Goal: Task Accomplishment & Management: Manage account settings

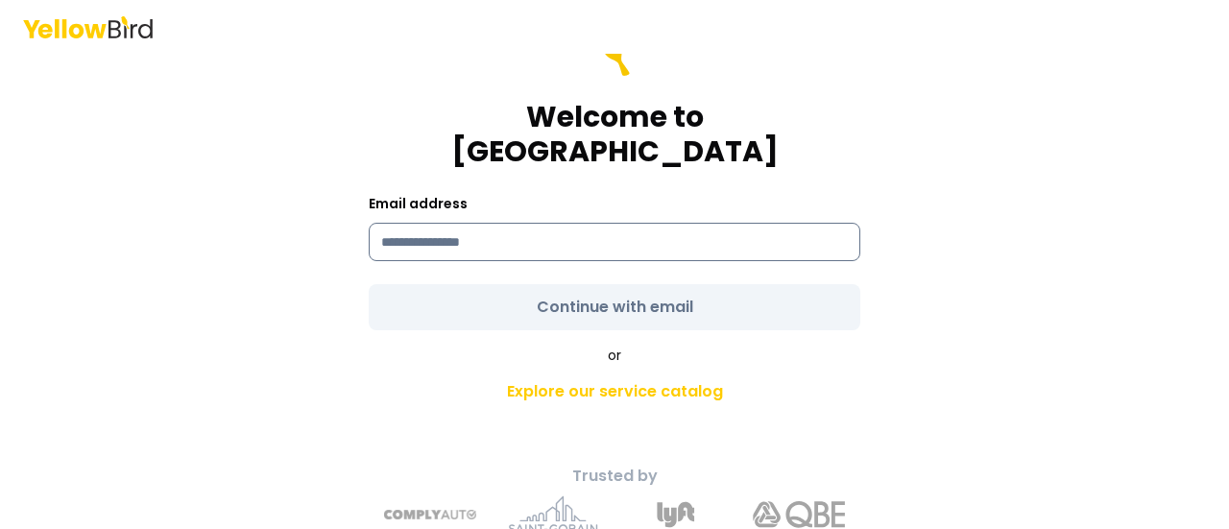
click at [513, 223] on input at bounding box center [615, 242] width 492 height 38
type input "**********"
click at [528, 276] on form "**********" at bounding box center [615, 181] width 492 height 300
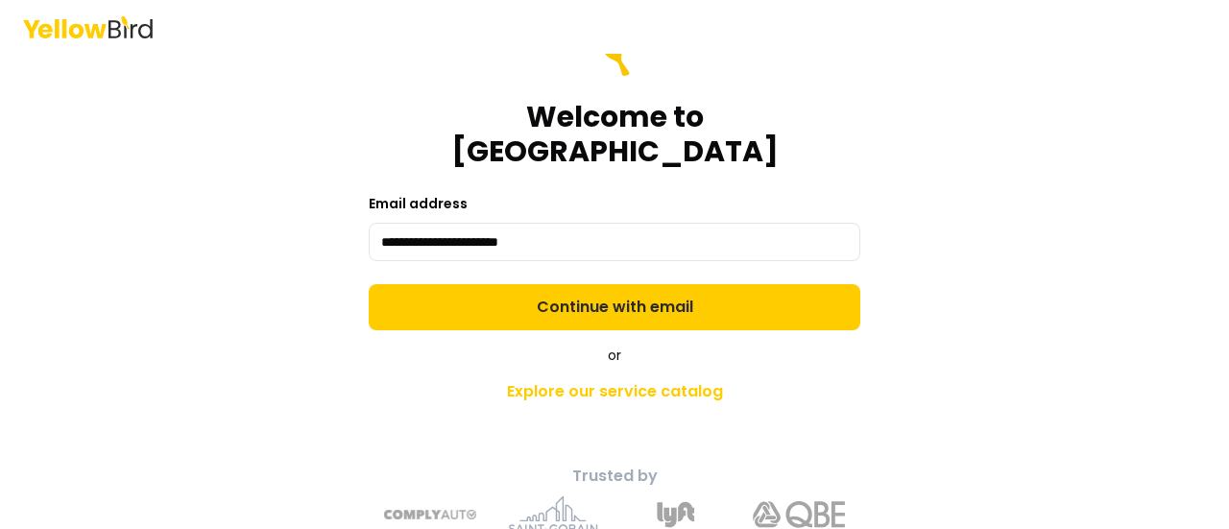
click at [528, 284] on button "Continue with email" at bounding box center [615, 307] width 492 height 46
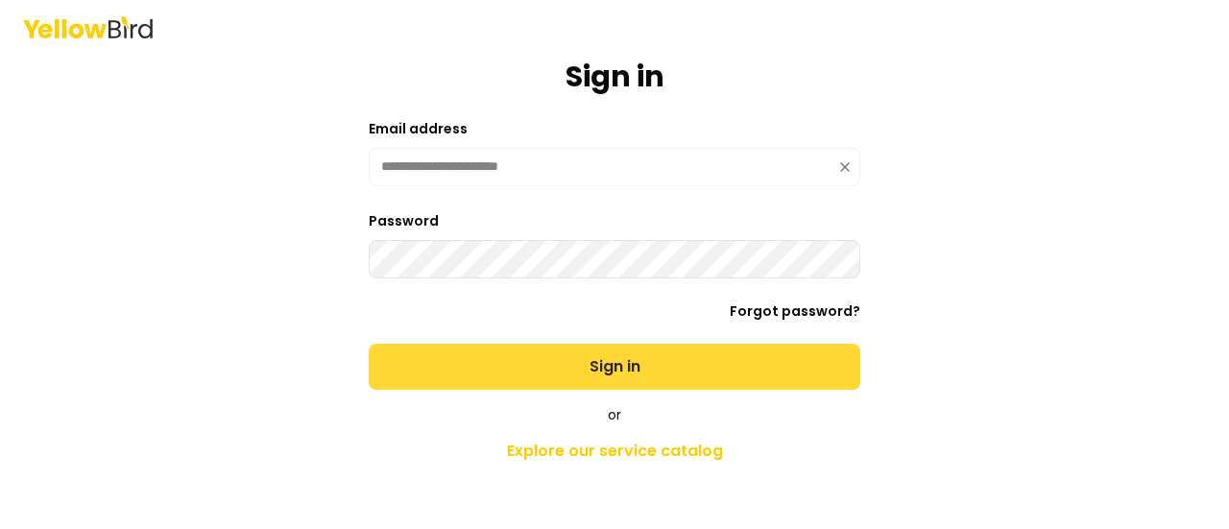
click at [538, 354] on button "Sign in" at bounding box center [615, 367] width 492 height 46
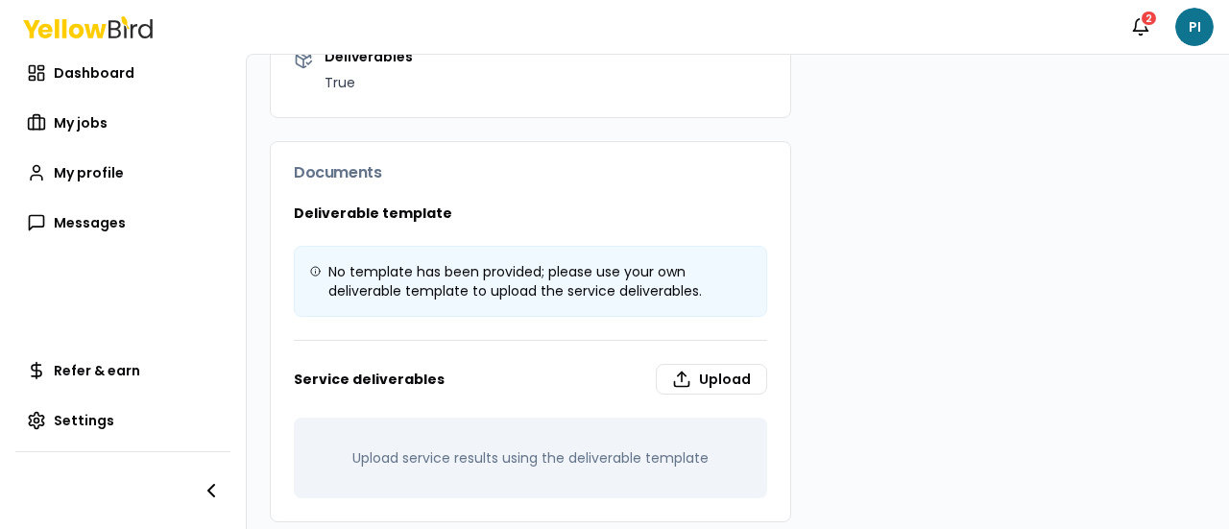
scroll to position [680, 0]
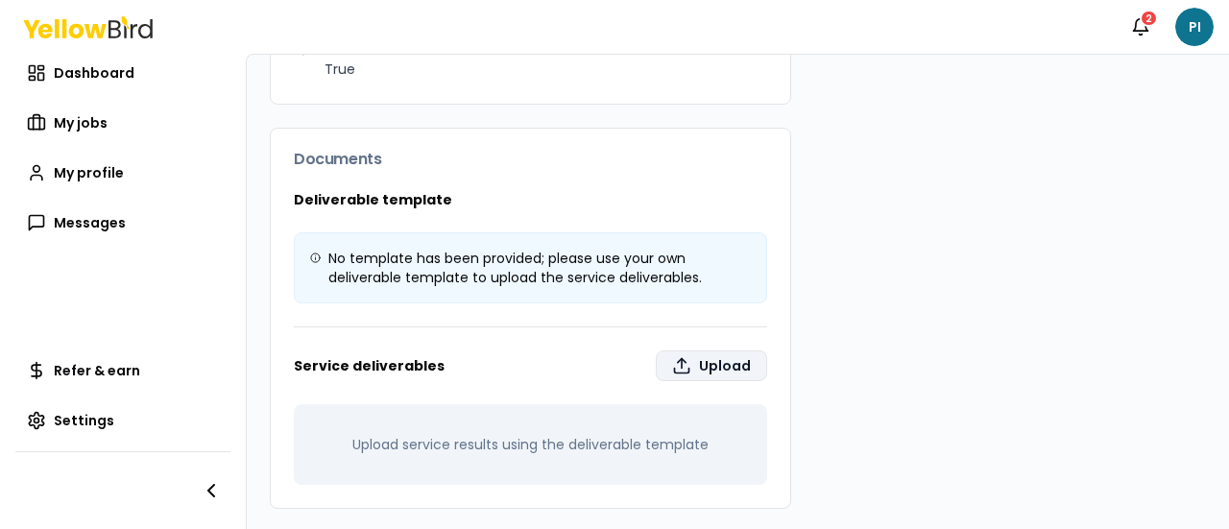
click at [706, 360] on label "Upload" at bounding box center [711, 365] width 111 height 31
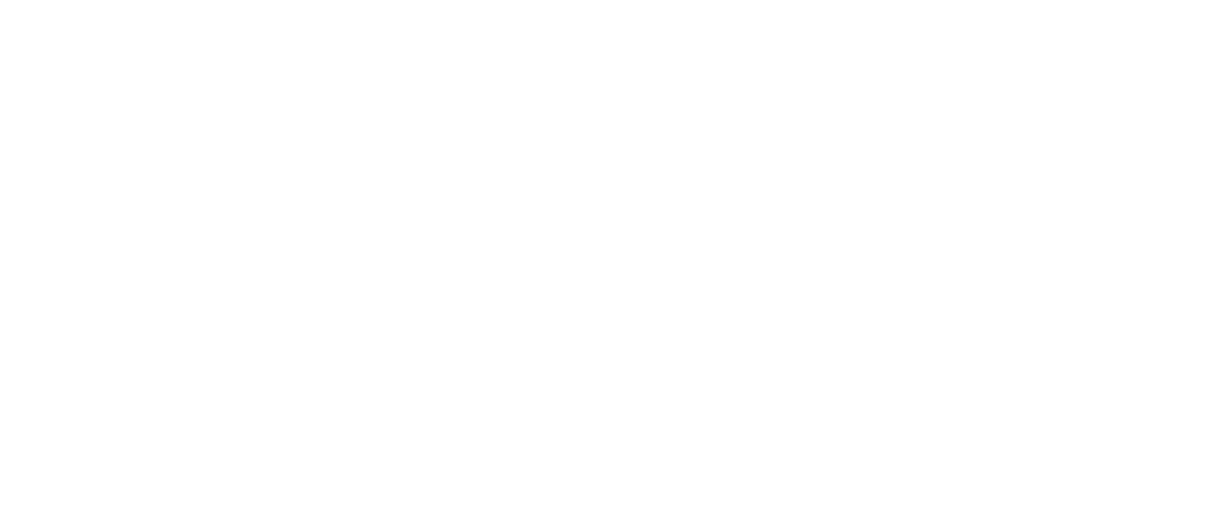
type input "**********"
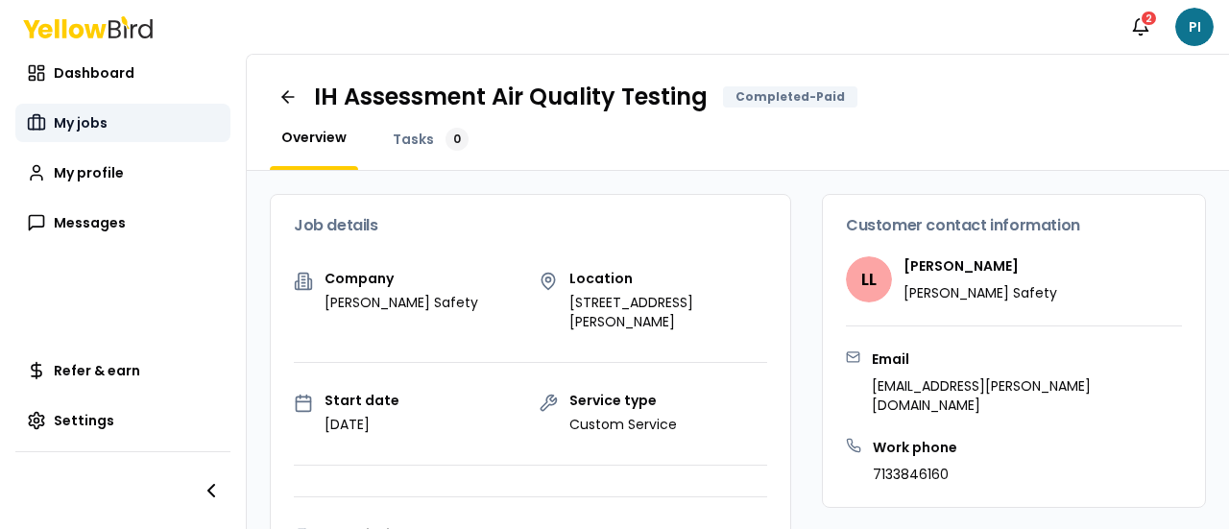
click at [117, 130] on link "My jobs" at bounding box center [122, 123] width 215 height 38
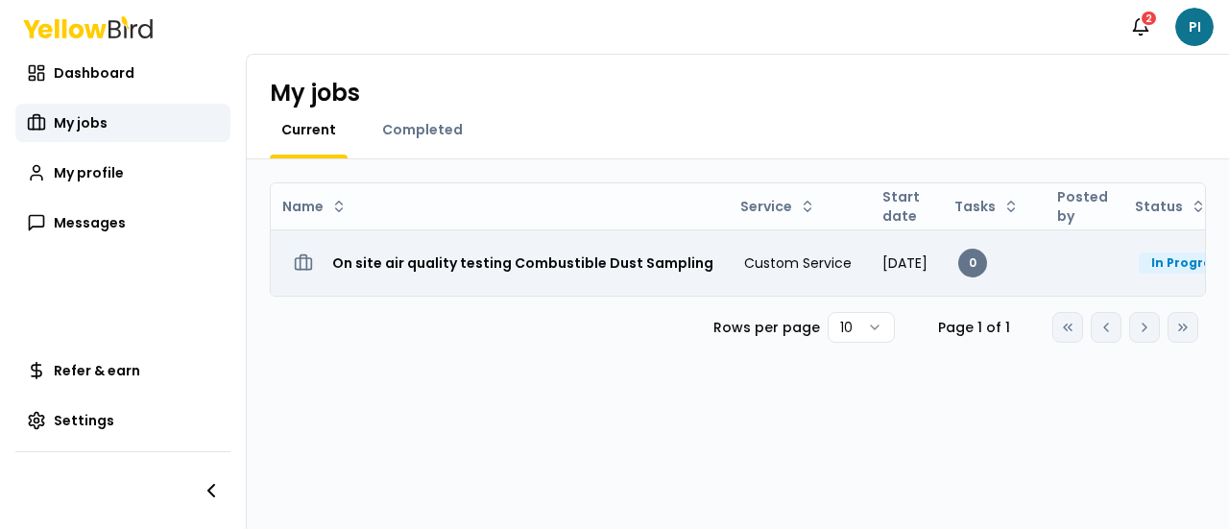
click at [520, 247] on h3 "On site air quality testing Combustible Dust Sampling" at bounding box center [522, 263] width 381 height 35
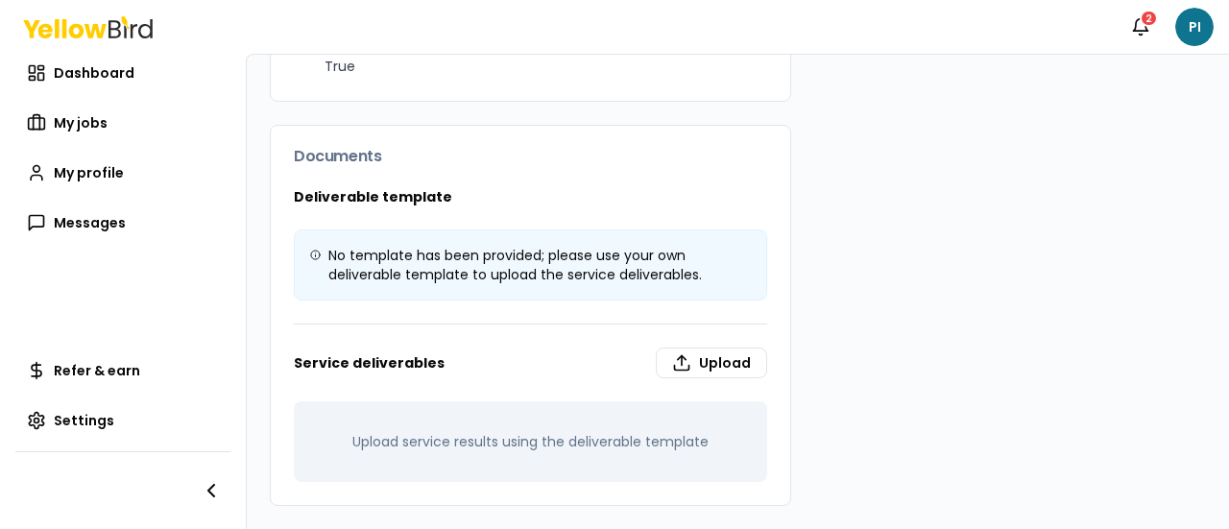
scroll to position [1294, 0]
click at [717, 368] on label "Upload" at bounding box center [711, 363] width 111 height 31
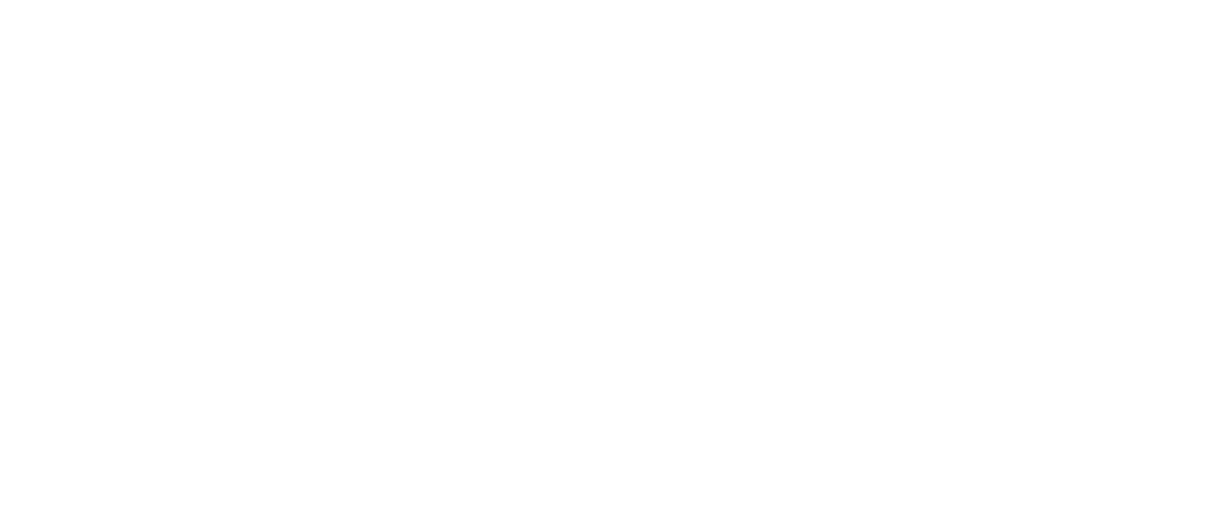
type input "**********"
click at [419, 142] on div "Notifications 2 PI Dashboard My jobs My profile Messages Refer & earn Settings …" at bounding box center [614, 264] width 1229 height 529
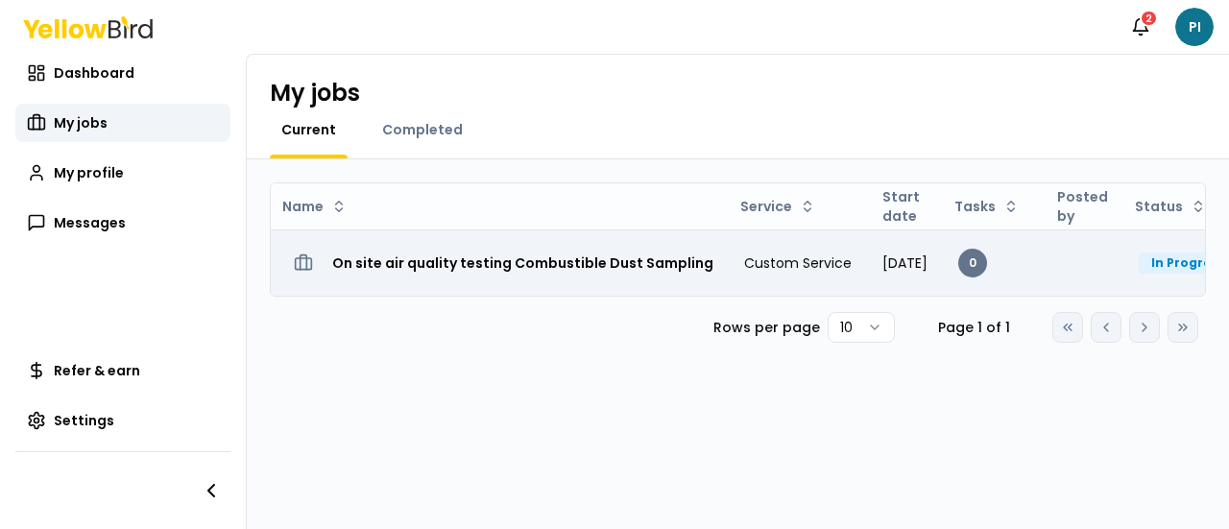
click at [929, 282] on td "[DATE]" at bounding box center [905, 262] width 76 height 66
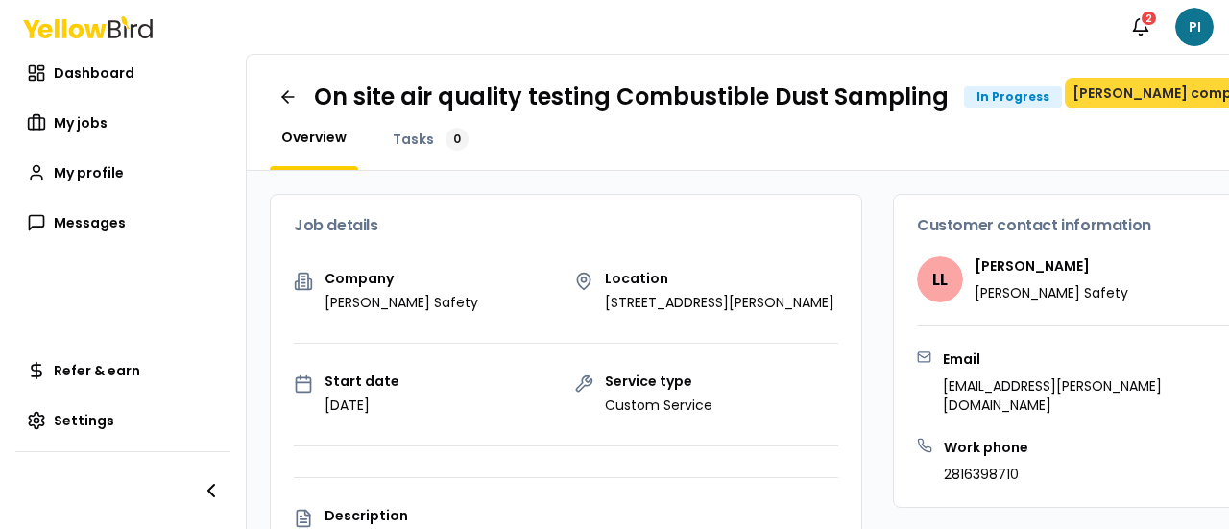
click at [1121, 97] on button "[PERSON_NAME] completed" at bounding box center [1171, 93] width 212 height 31
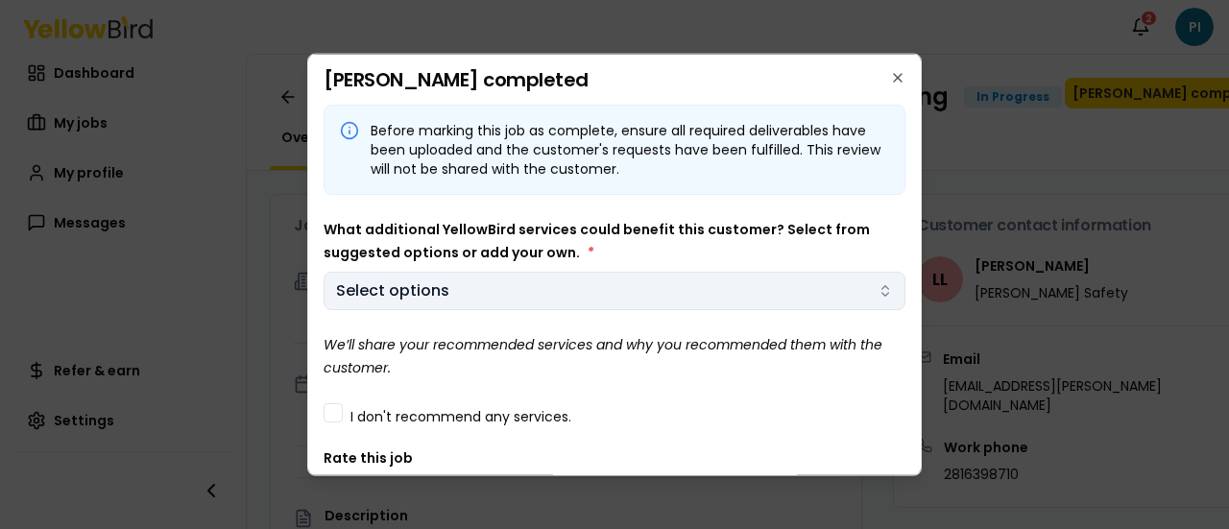
click at [562, 279] on body "Notifications 2 PI Dashboard My jobs My profile Messages Refer & earn Settings …" at bounding box center [614, 264] width 1229 height 529
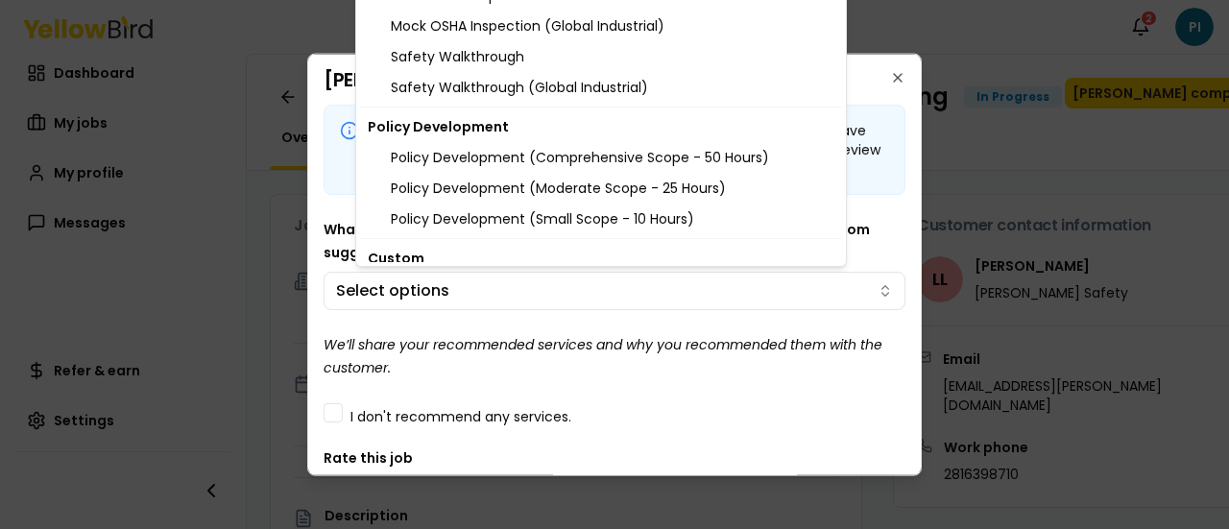
scroll to position [2280, 0]
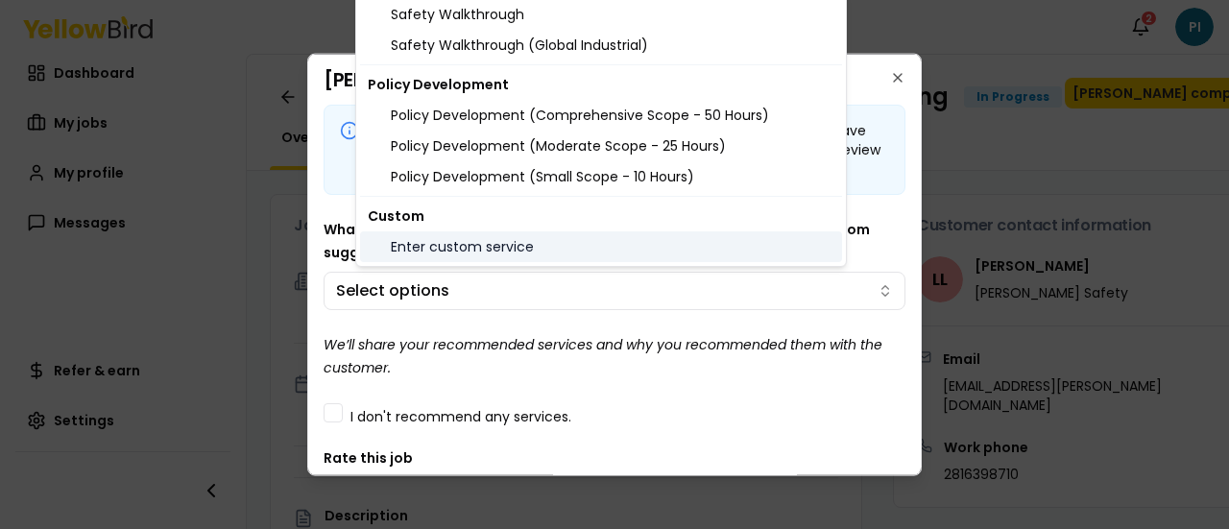
click at [719, 238] on div "Enter custom service" at bounding box center [601, 246] width 482 height 31
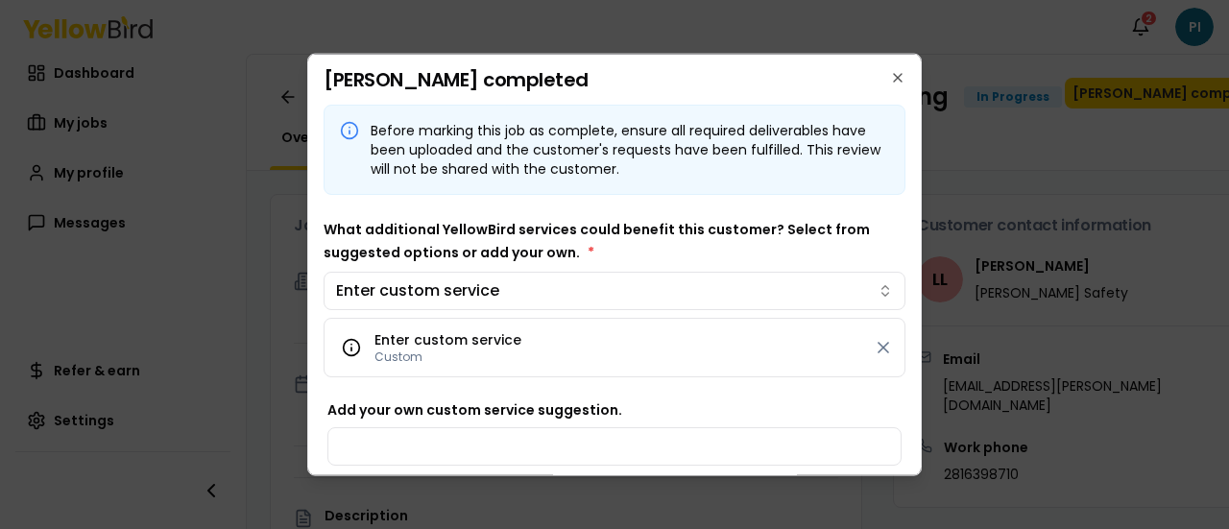
click at [506, 431] on body "Notifications 2 PI Dashboard My jobs My profile Messages Refer & earn Settings …" at bounding box center [614, 264] width 1229 height 529
click at [488, 445] on input "Add your own custom service suggestion." at bounding box center [614, 445] width 574 height 38
type input "**********"
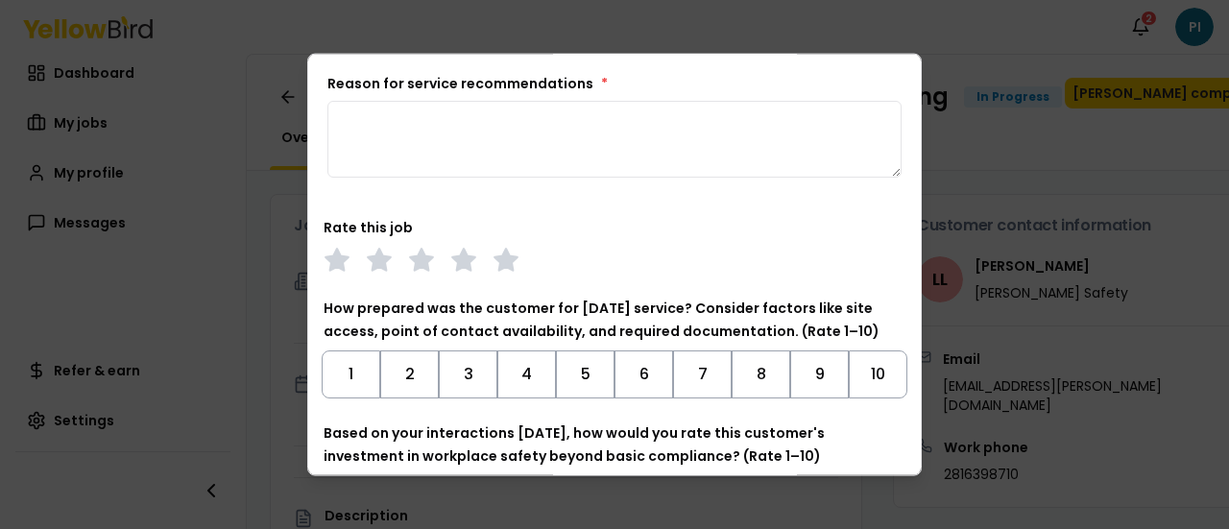
scroll to position [517, 0]
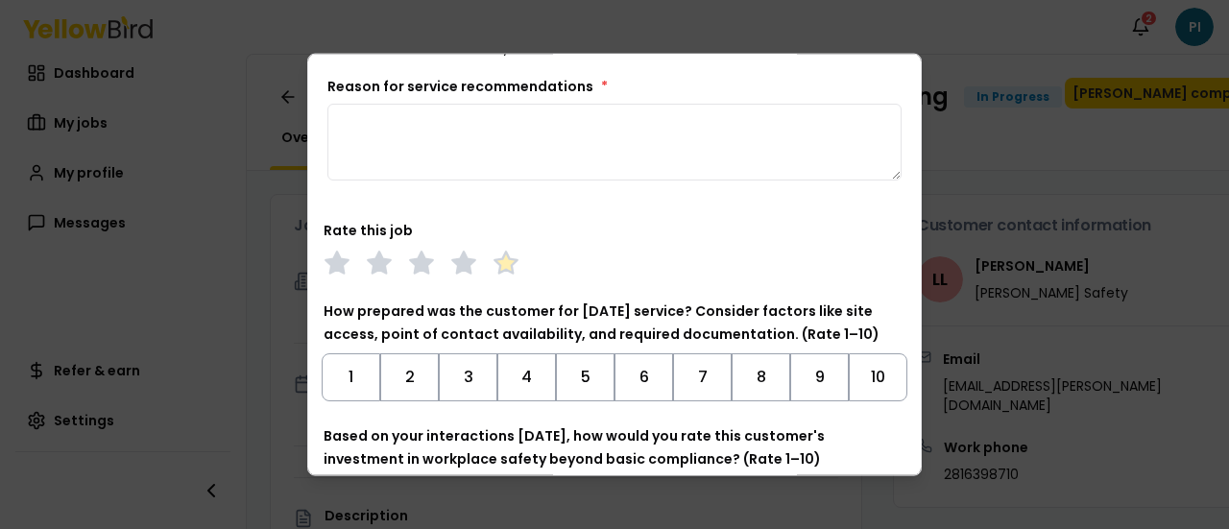
click at [510, 263] on polygon at bounding box center [505, 261] width 22 height 21
click at [578, 373] on button "5" at bounding box center [585, 376] width 59 height 48
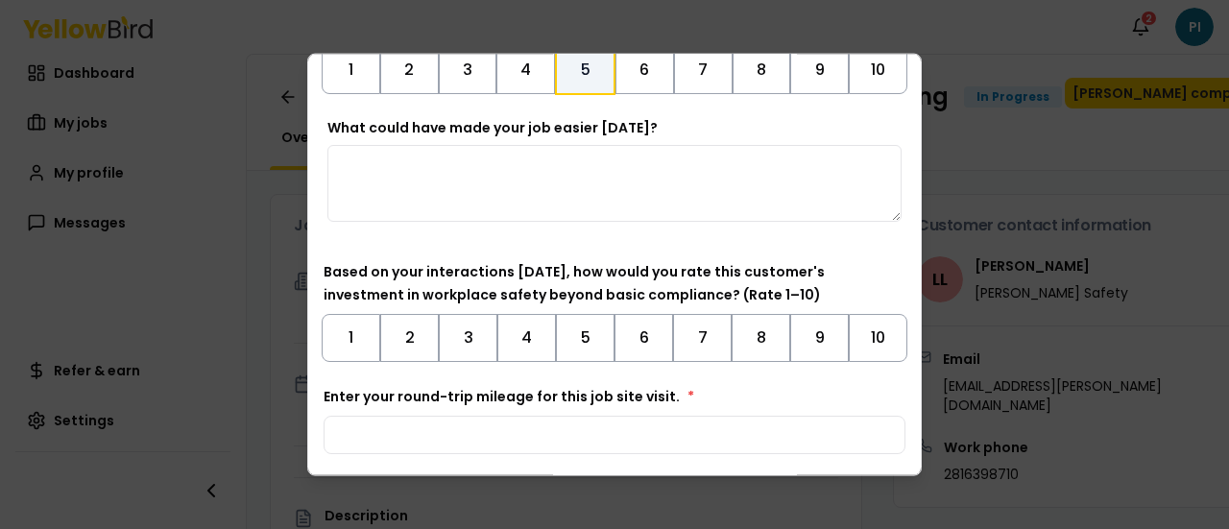
scroll to position [836, 0]
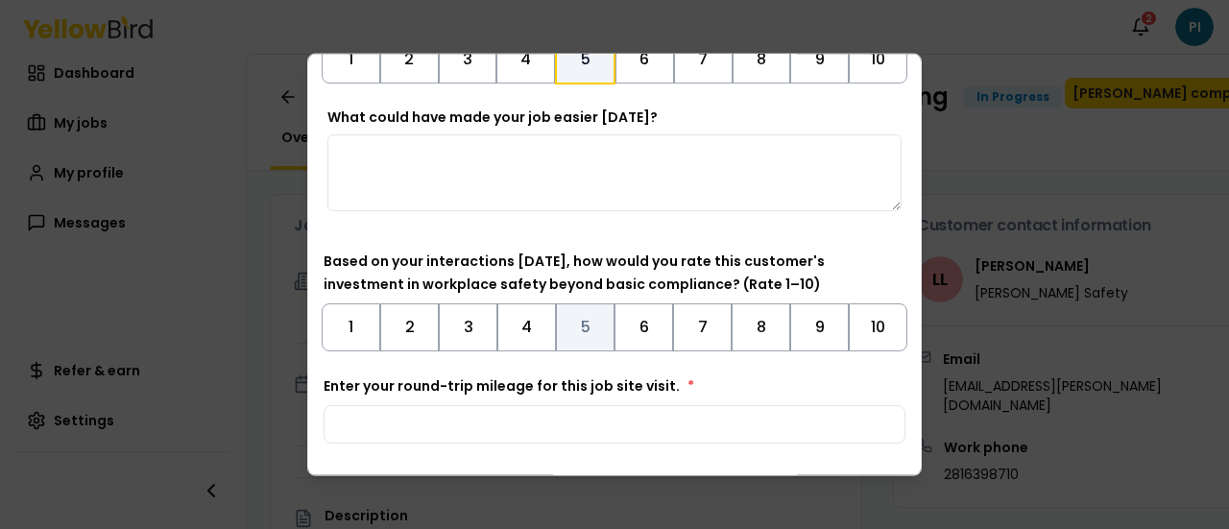
click at [589, 331] on button "5" at bounding box center [585, 326] width 59 height 48
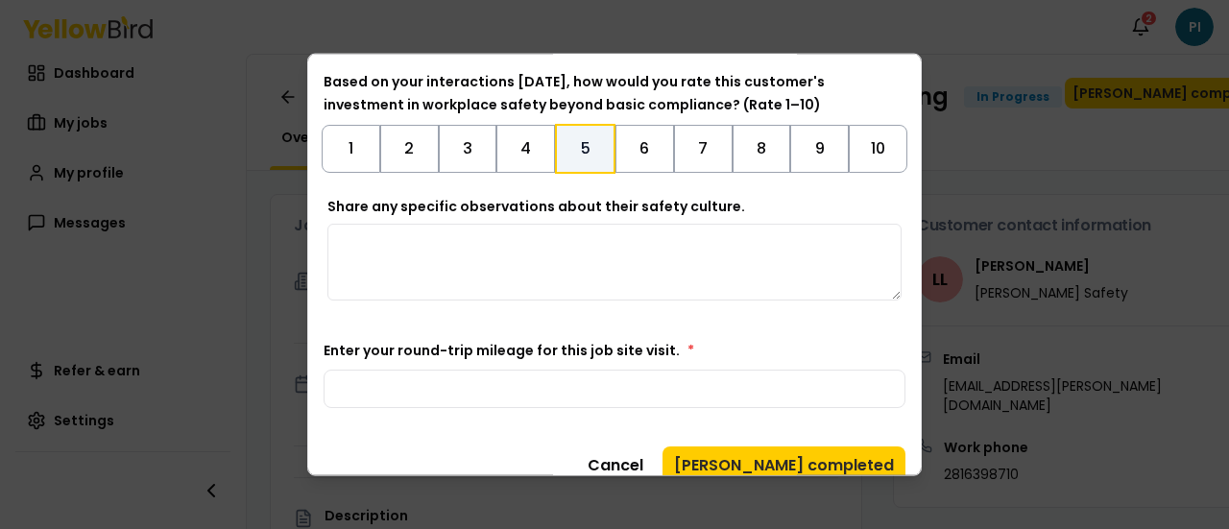
scroll to position [1020, 0]
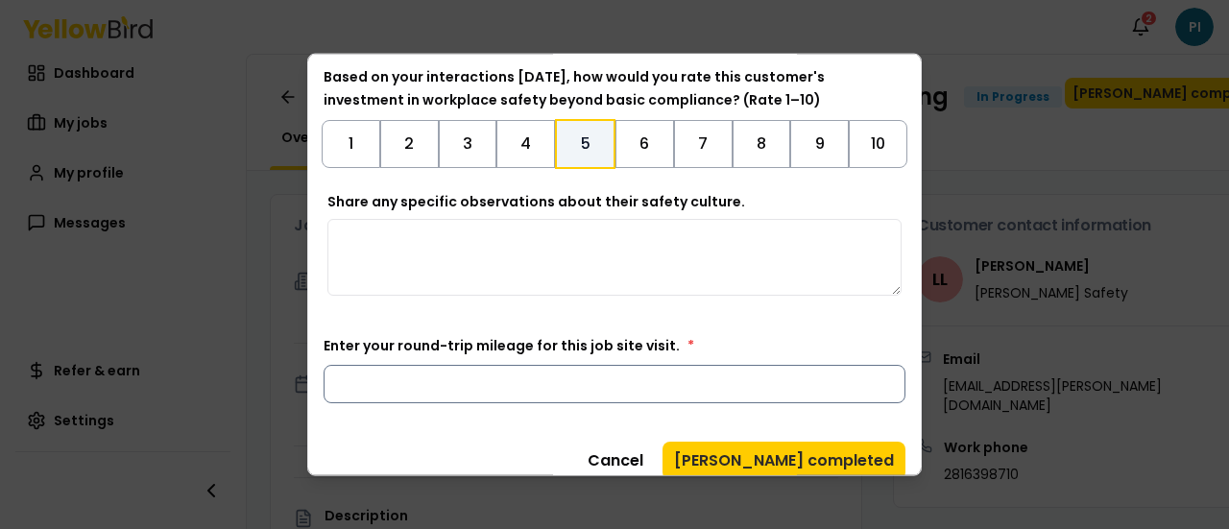
click at [835, 373] on input "Enter your round-trip mileage for this job site visit. *" at bounding box center [615, 383] width 582 height 38
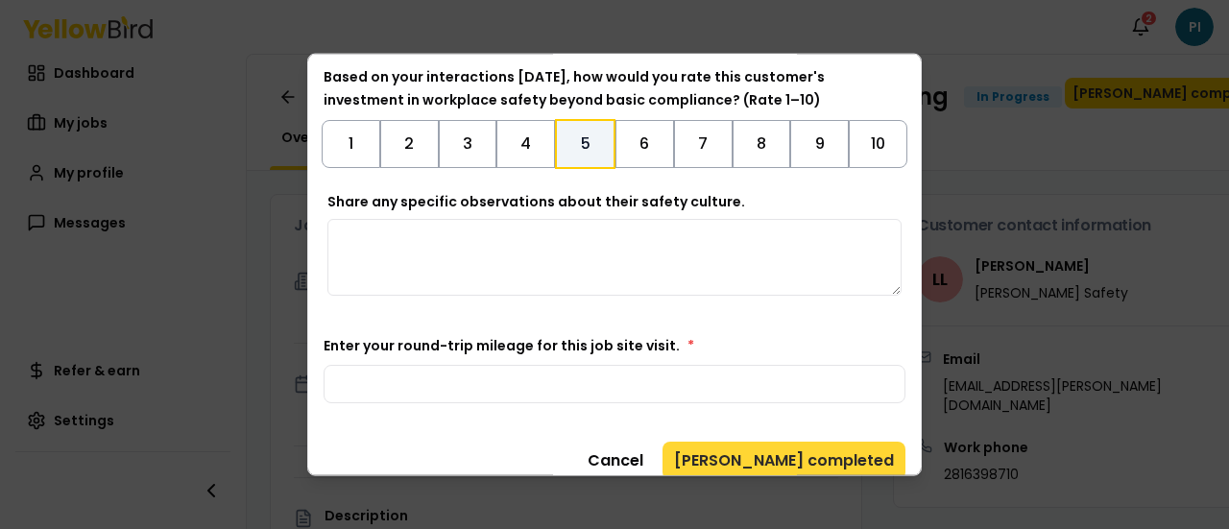
type input "***"
click at [820, 455] on button "[PERSON_NAME] completed" at bounding box center [783, 460] width 243 height 38
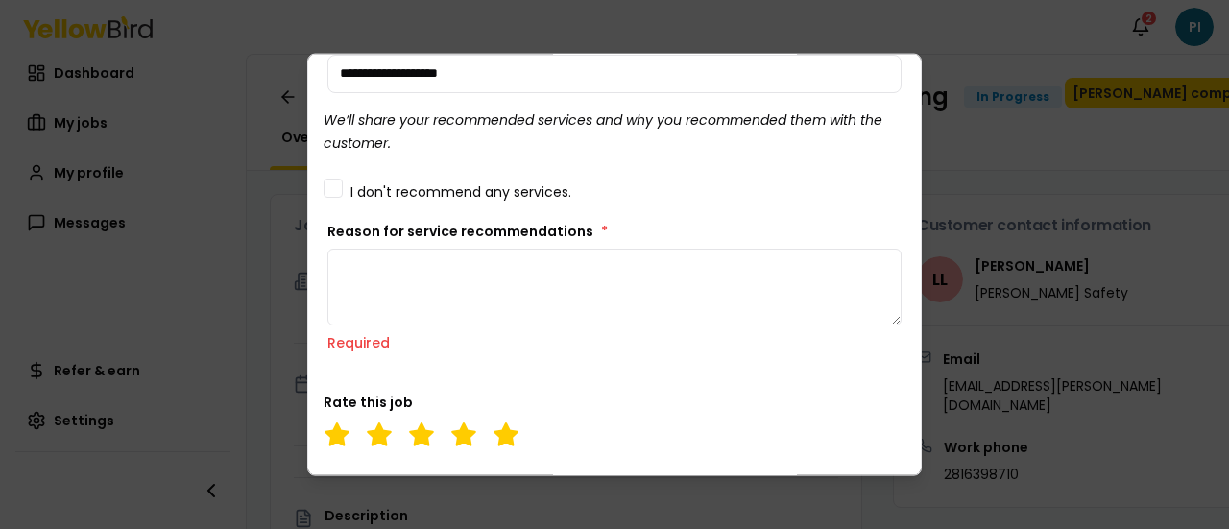
click at [432, 191] on label "I don't recommend any services." at bounding box center [460, 190] width 221 height 13
click at [343, 191] on button "I don't recommend any services." at bounding box center [333, 187] width 19 height 19
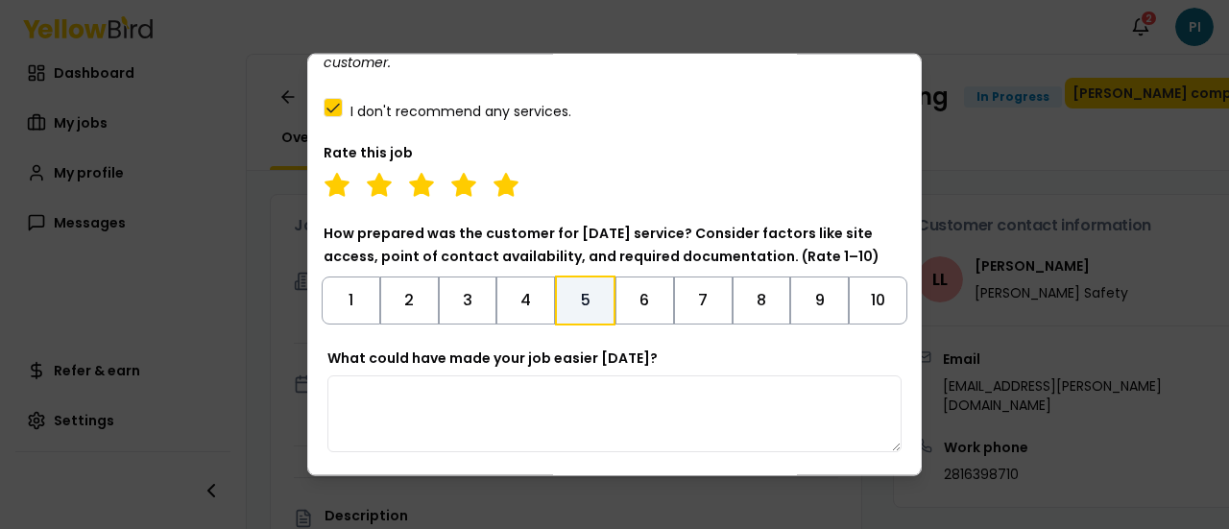
click at [737, 416] on textarea "What could have made your job easier [DATE]?" at bounding box center [614, 412] width 574 height 77
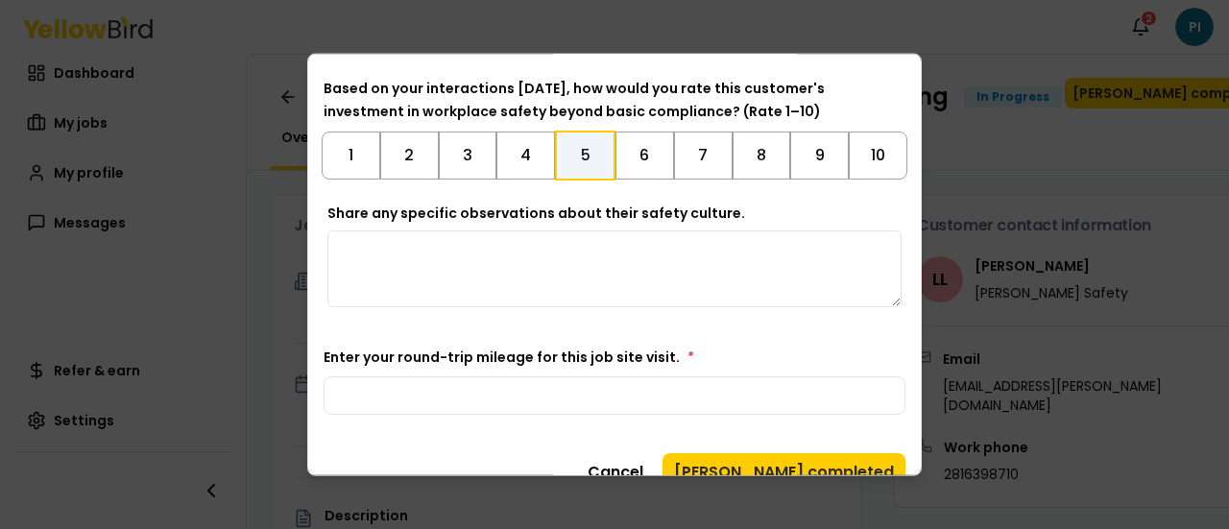
scroll to position [748, 0]
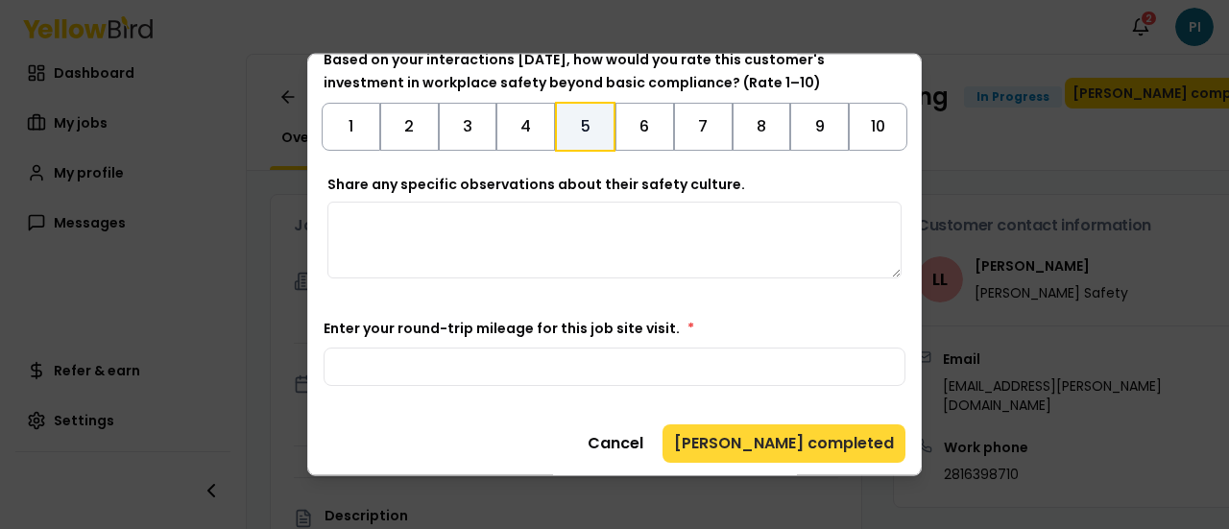
click at [831, 450] on button "[PERSON_NAME] completed" at bounding box center [783, 442] width 243 height 38
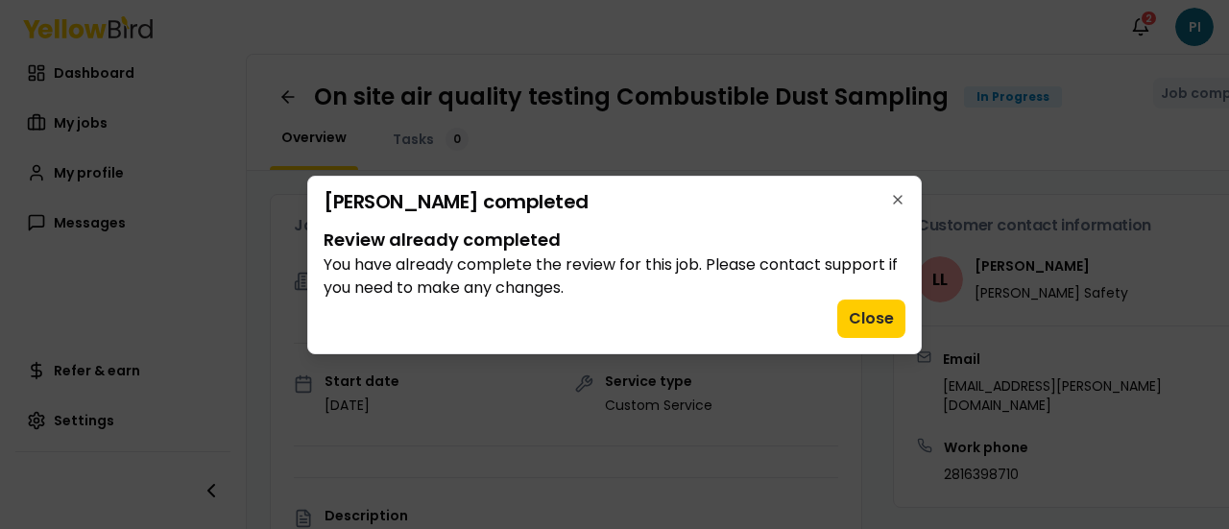
scroll to position [0, 0]
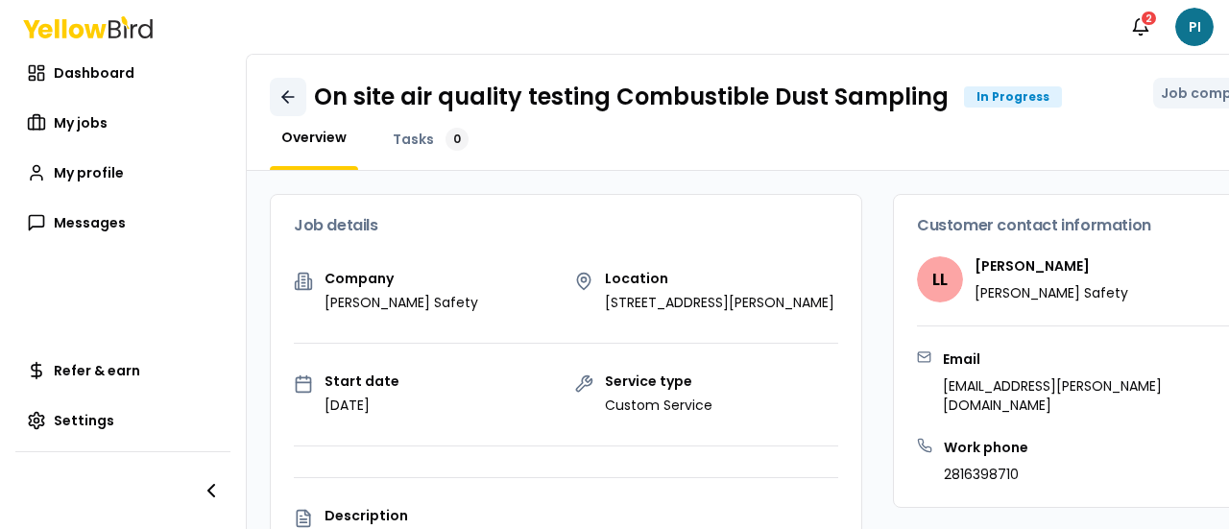
click at [287, 107] on link at bounding box center [288, 97] width 36 height 38
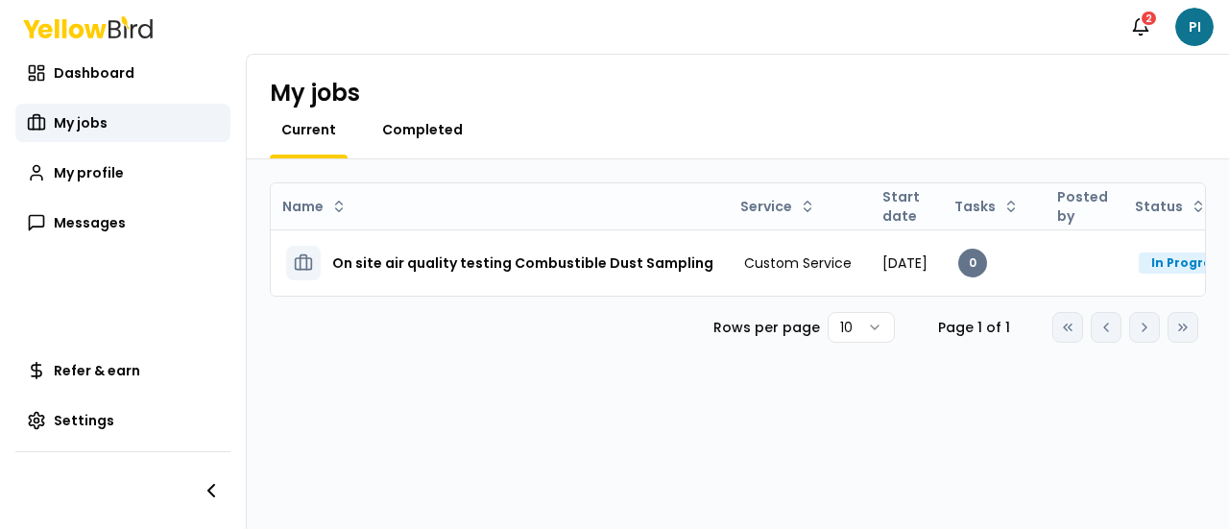
click at [442, 133] on span "Completed" at bounding box center [422, 129] width 81 height 19
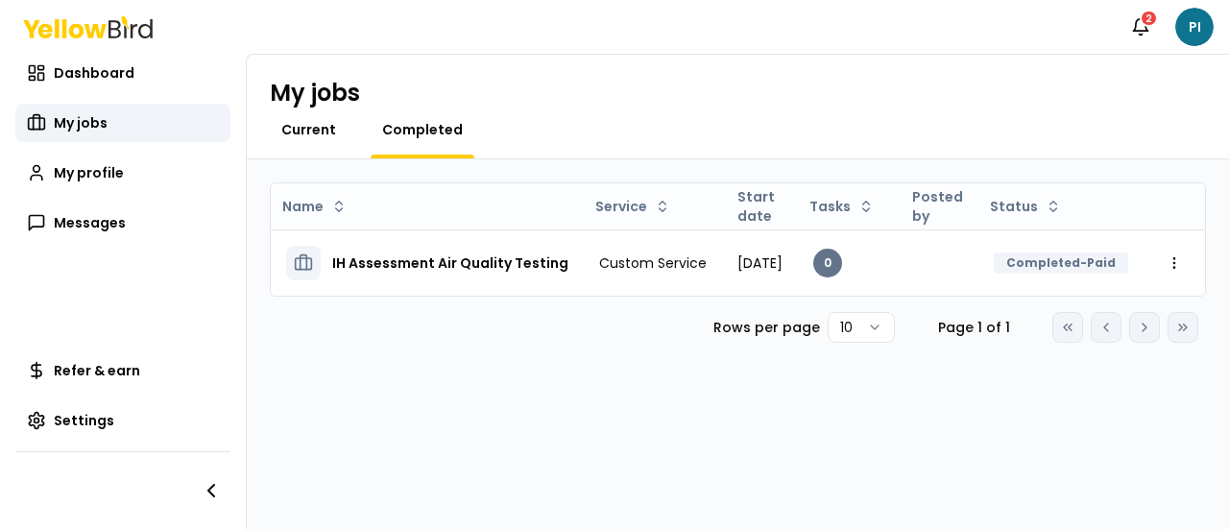
click at [321, 135] on span "Current" at bounding box center [308, 129] width 55 height 19
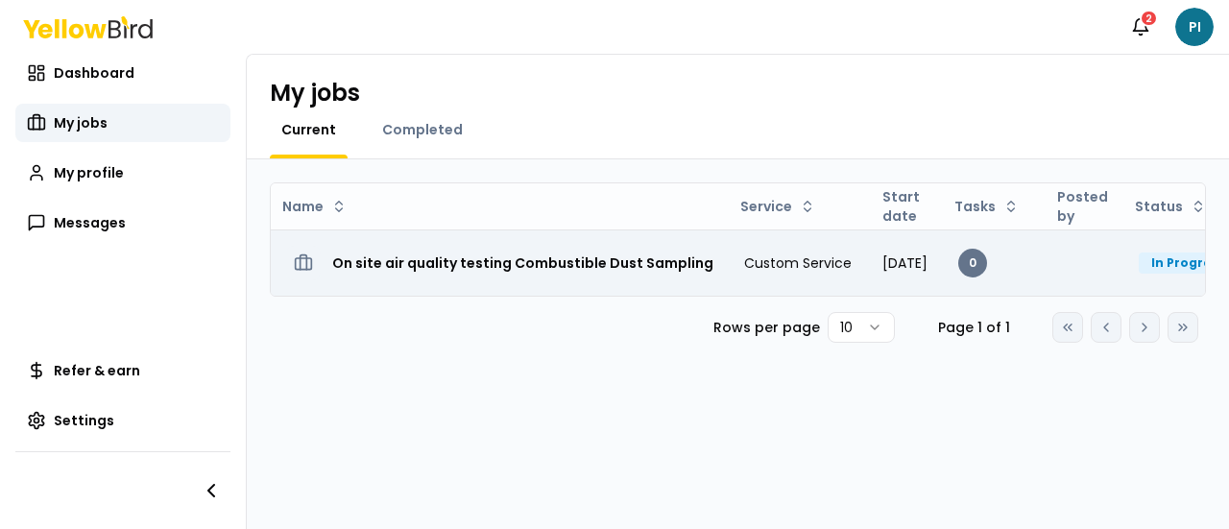
click at [534, 277] on h3 "On site air quality testing Combustible Dust Sampling" at bounding box center [522, 263] width 381 height 35
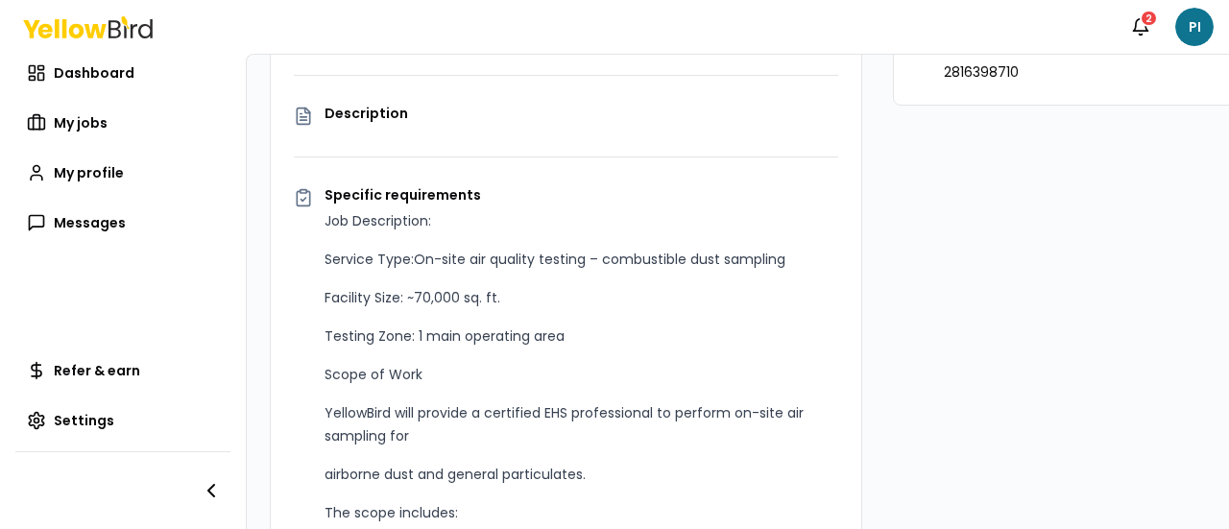
scroll to position [804, 0]
